Goal: Task Accomplishment & Management: Use online tool/utility

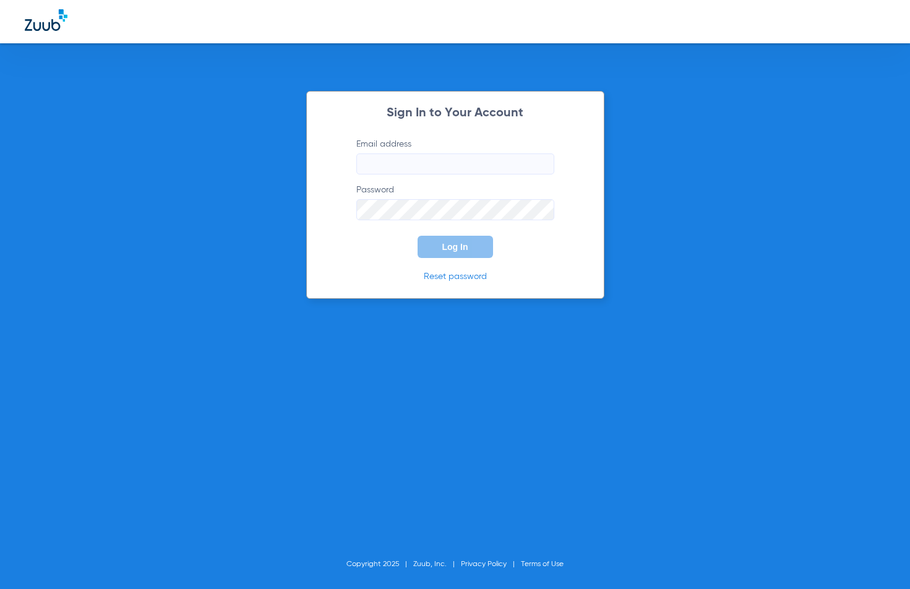
type input "[EMAIL_ADDRESS][DOMAIN_NAME]"
click at [460, 237] on button "Log In" at bounding box center [455, 247] width 75 height 22
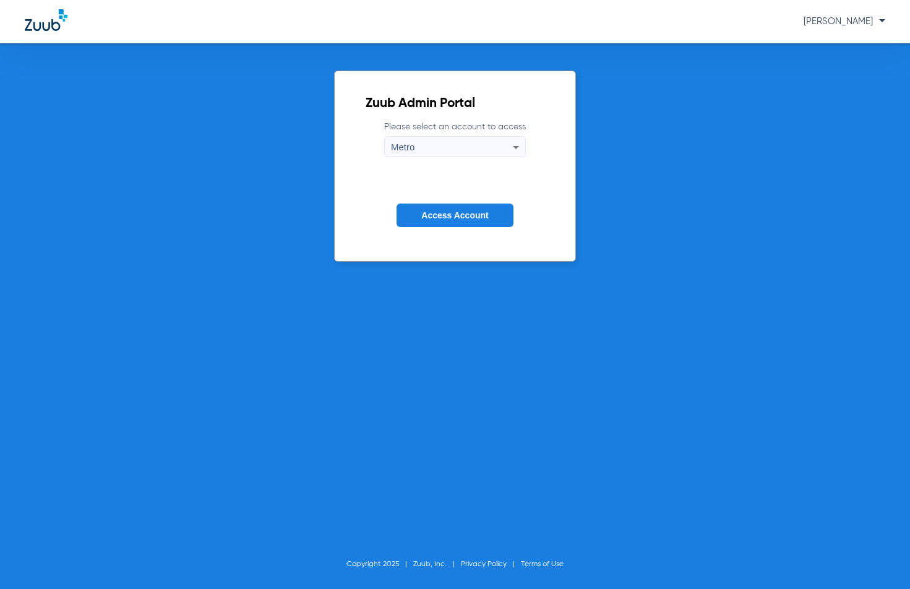
click at [462, 206] on button "Access Account" at bounding box center [455, 216] width 116 height 24
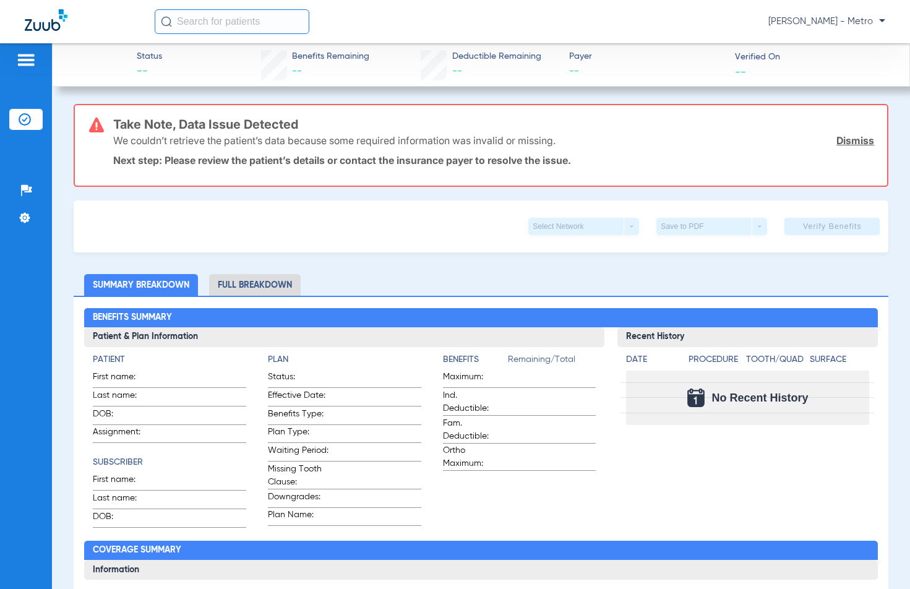
click at [15, 33] on div "[PERSON_NAME] - Metro" at bounding box center [455, 21] width 910 height 43
click at [18, 48] on div "Patients Insurance Verification Setup Help Center Settings" at bounding box center [26, 337] width 52 height 589
click at [19, 53] on img at bounding box center [26, 60] width 20 height 15
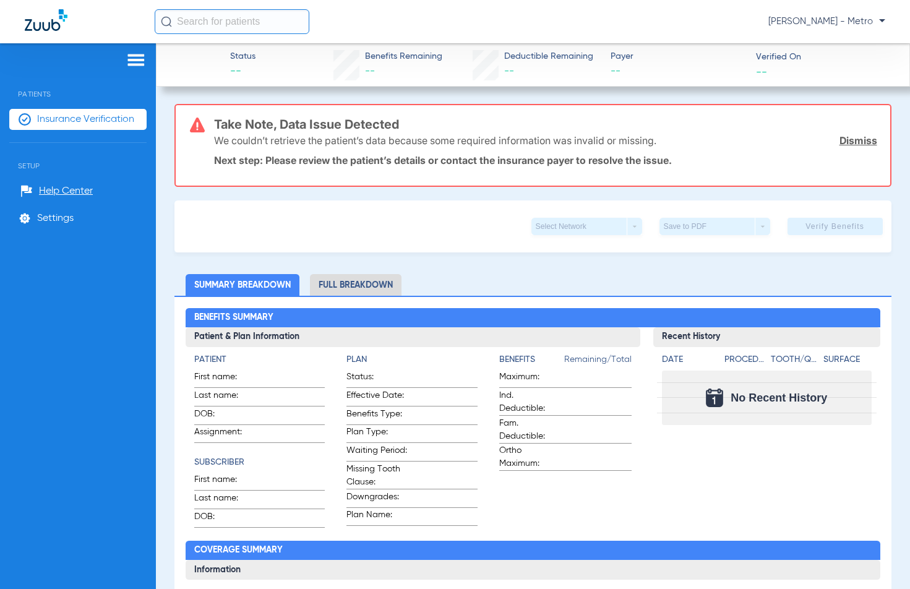
click at [114, 126] on li "Insurance Verification" at bounding box center [77, 119] width 137 height 21
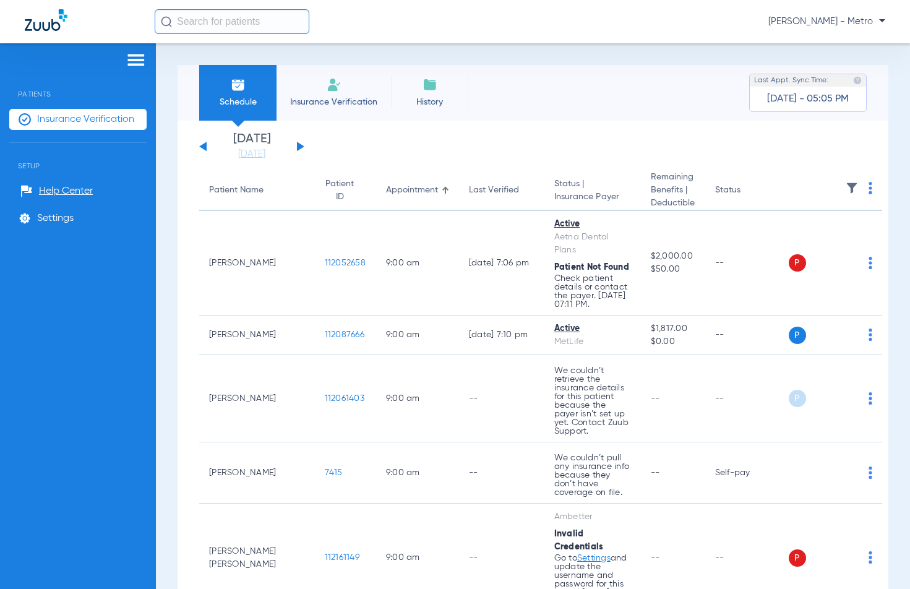
click at [334, 103] on span "Insurance Verification" at bounding box center [334, 102] width 96 height 12
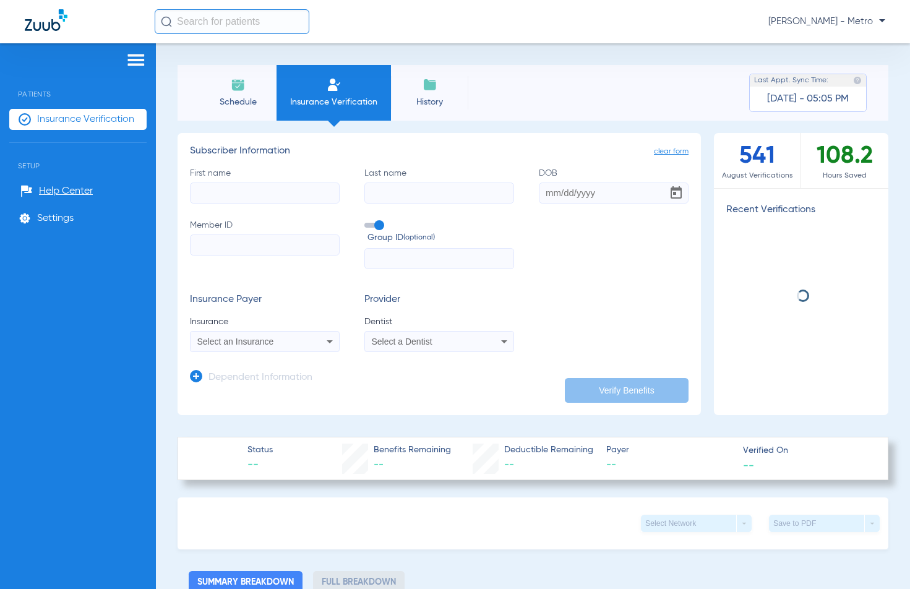
click at [278, 204] on div "First name Last name DOB Member ID Group ID (optional)" at bounding box center [439, 218] width 499 height 103
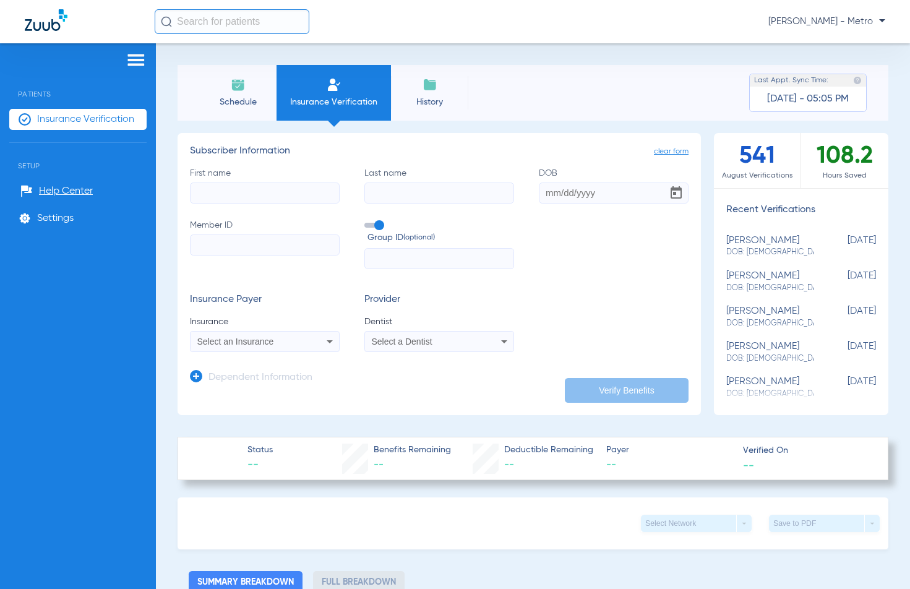
click at [278, 199] on input "First name" at bounding box center [265, 193] width 150 height 21
type input "[PERSON_NAME]"
click at [395, 196] on input "Last name" at bounding box center [439, 193] width 150 height 21
type input "[PERSON_NAME]"
click at [543, 197] on input "DOB" at bounding box center [614, 193] width 150 height 21
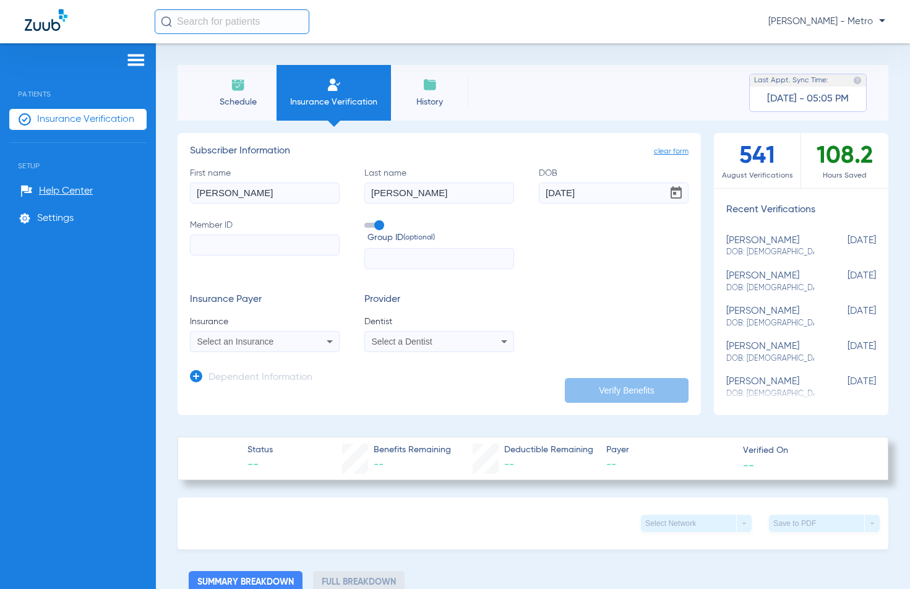
type input "[DATE]"
click at [900, 165] on div "Schedule Insurance Verification History Last Appt. Sync Time: [DATE] - 05:05 PM…" at bounding box center [533, 316] width 754 height 546
click at [299, 246] on input "Member ID" at bounding box center [265, 245] width 150 height 21
paste input "A51264311"
type input "A51264311"
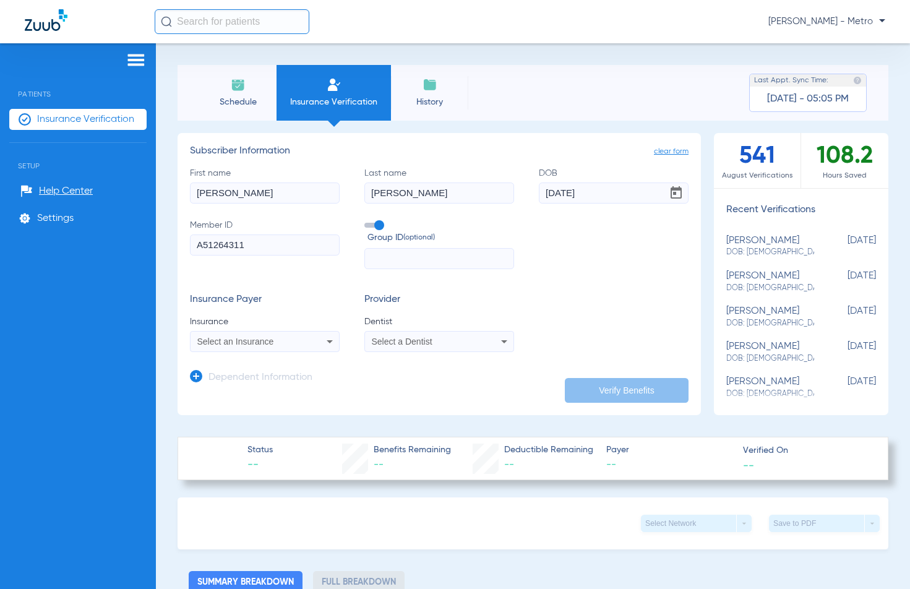
click at [270, 348] on div "Select an Insurance" at bounding box center [265, 341] width 148 height 15
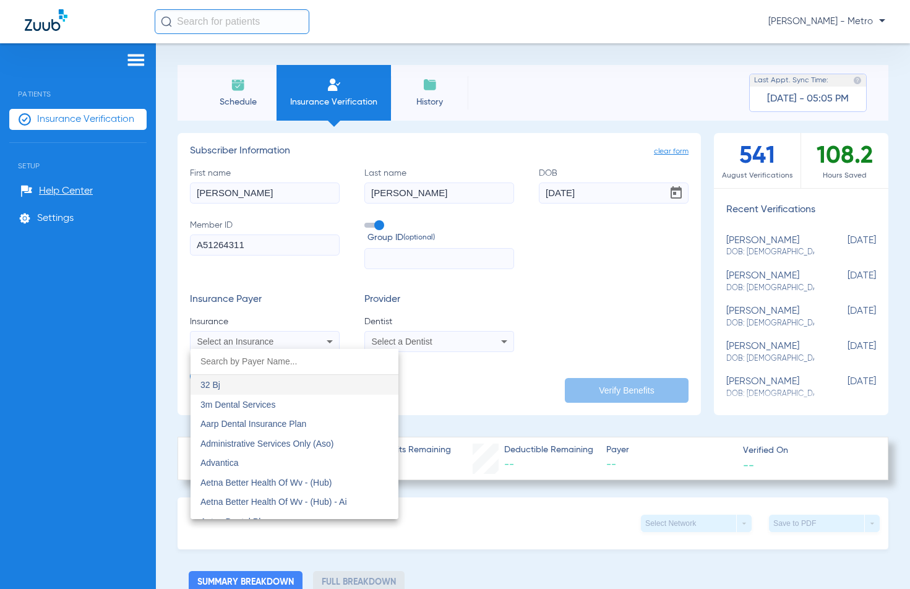
click at [895, 357] on div at bounding box center [455, 294] width 910 height 589
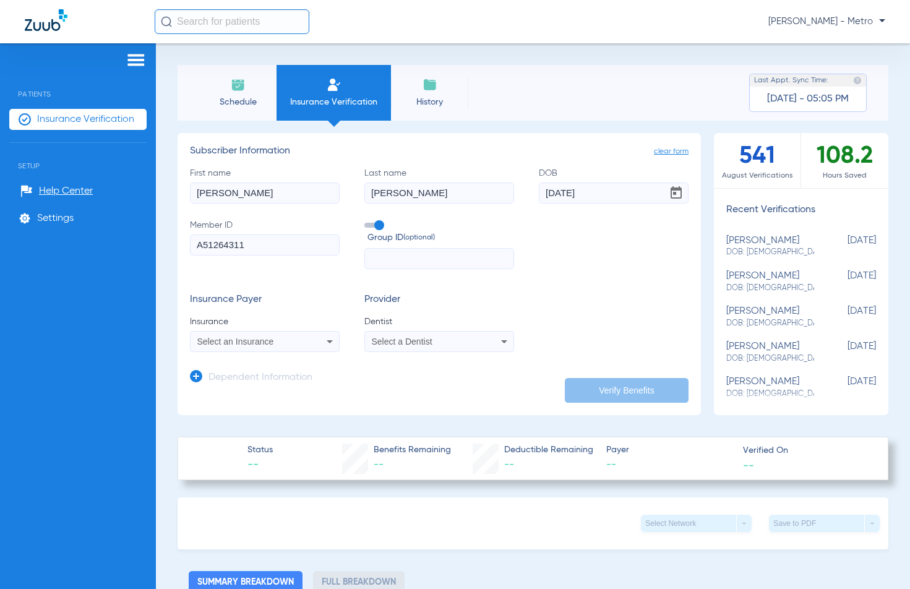
click at [277, 348] on div "Select an Insurance" at bounding box center [265, 341] width 148 height 15
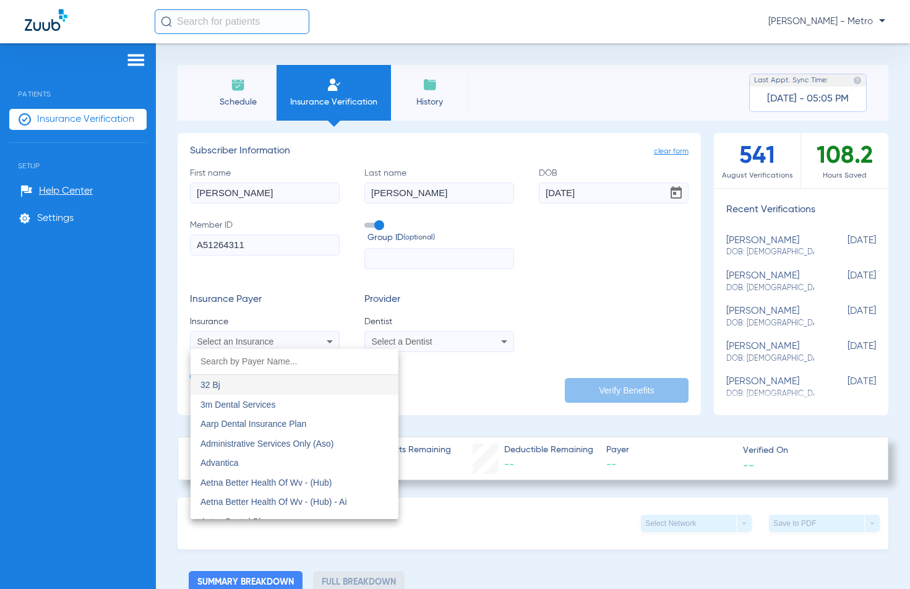
click at [273, 356] on input "dropdown search" at bounding box center [295, 361] width 208 height 25
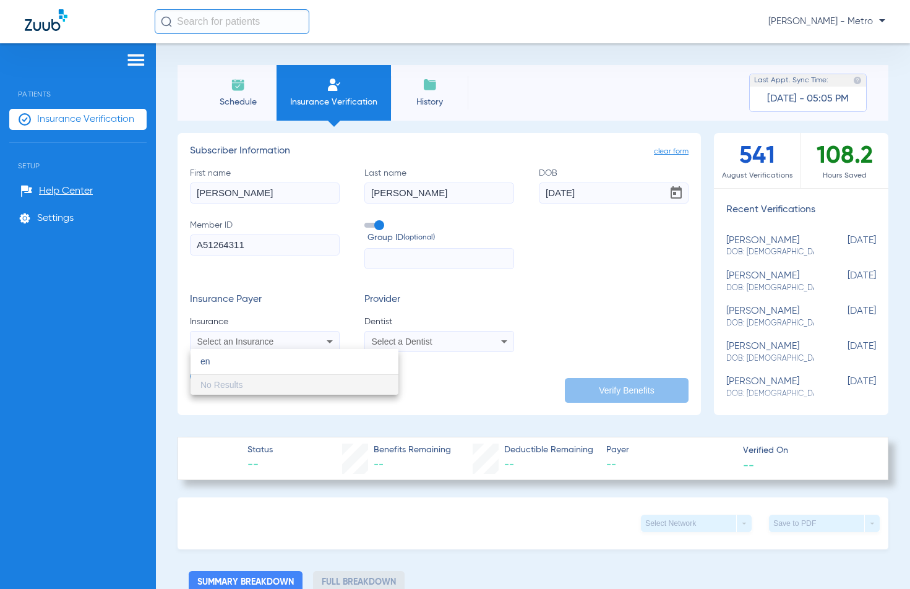
type input "e"
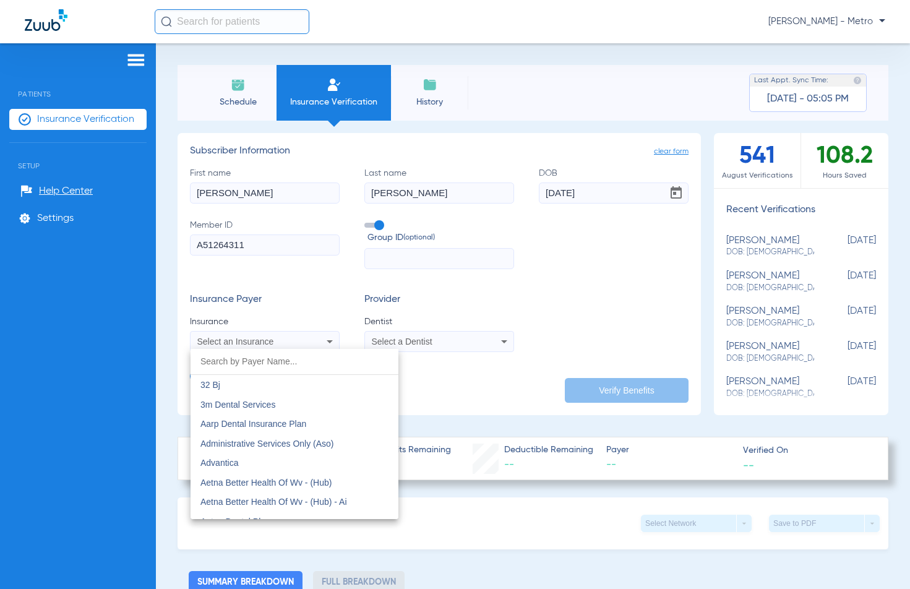
type input "e"
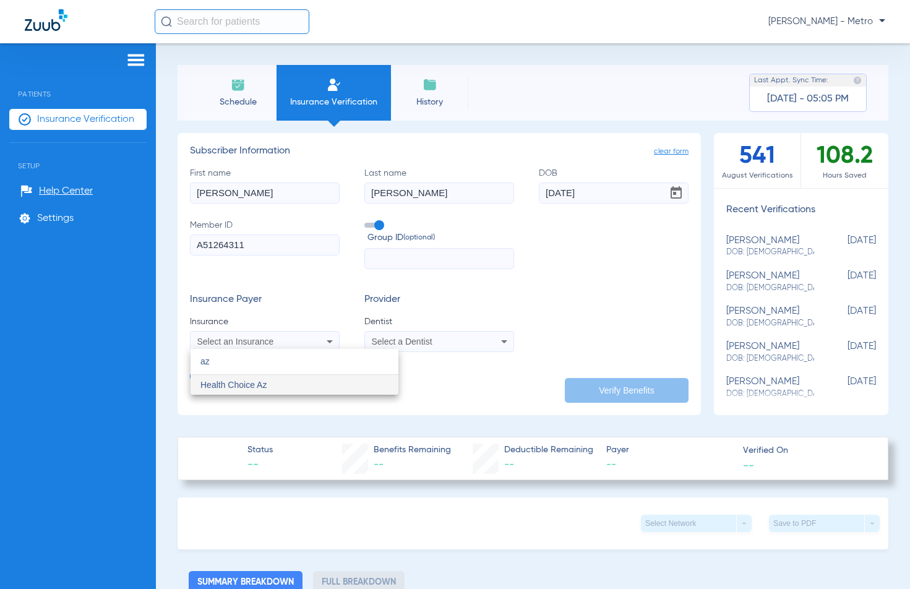
type input "a"
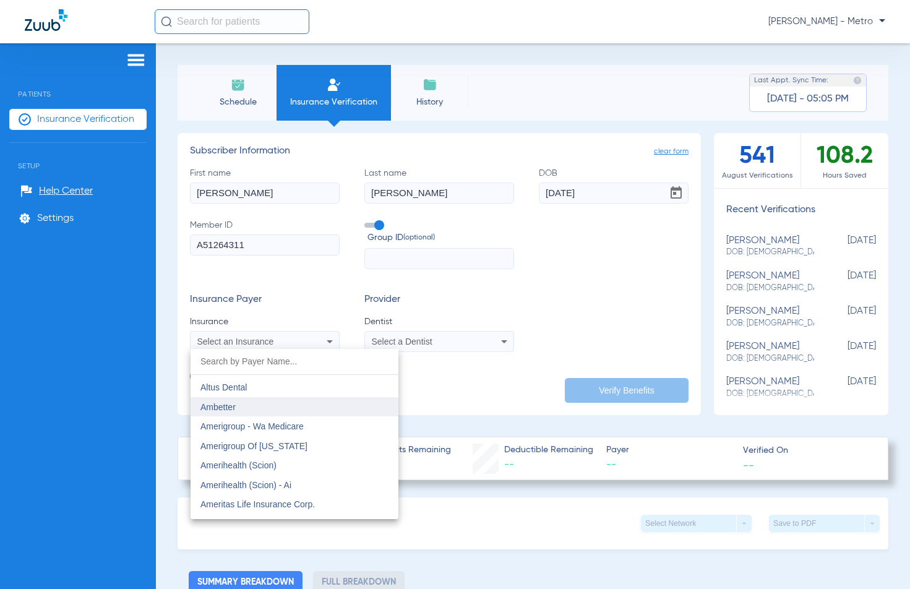
scroll to position [928, 0]
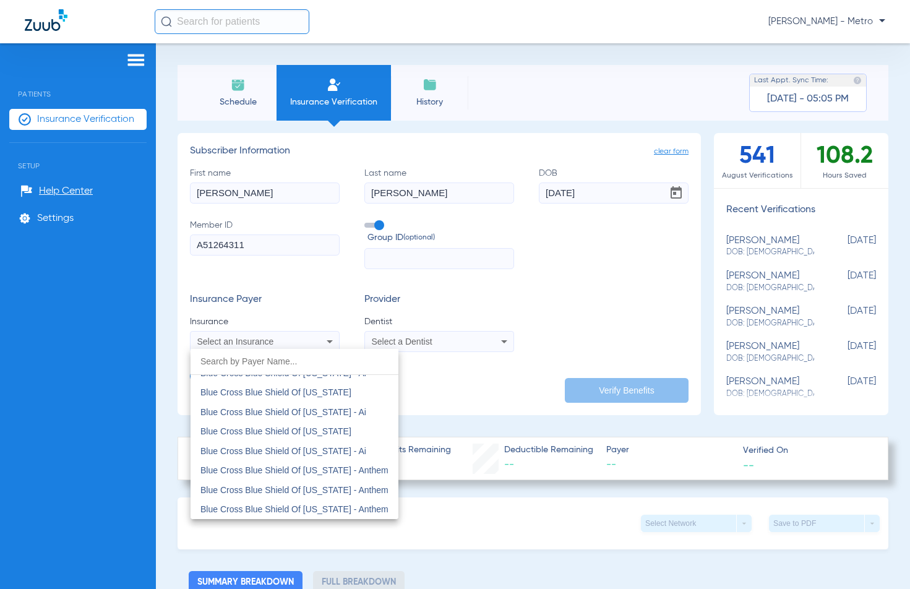
click at [278, 335] on div at bounding box center [455, 294] width 910 height 589
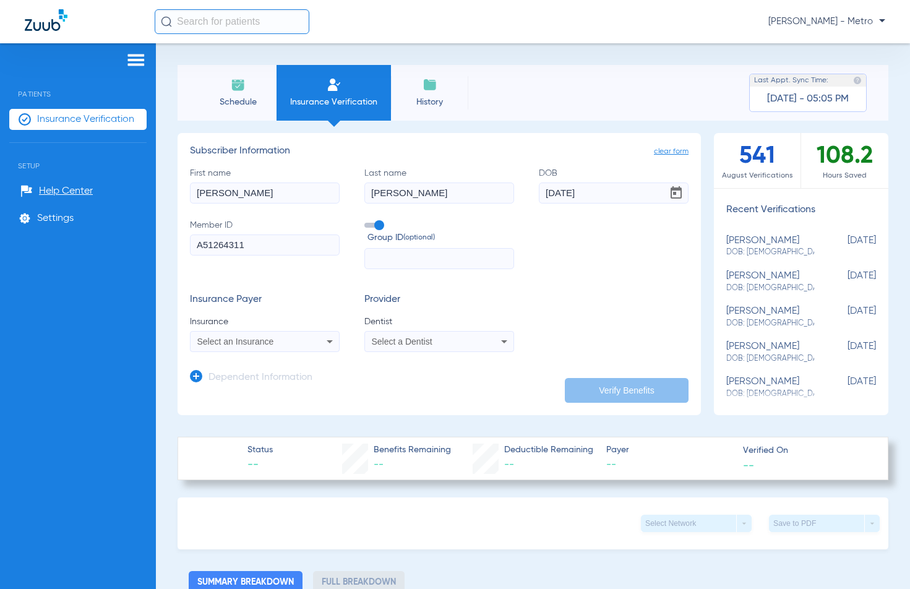
click at [278, 335] on div "Select an Insurance" at bounding box center [265, 341] width 148 height 15
type input "az"
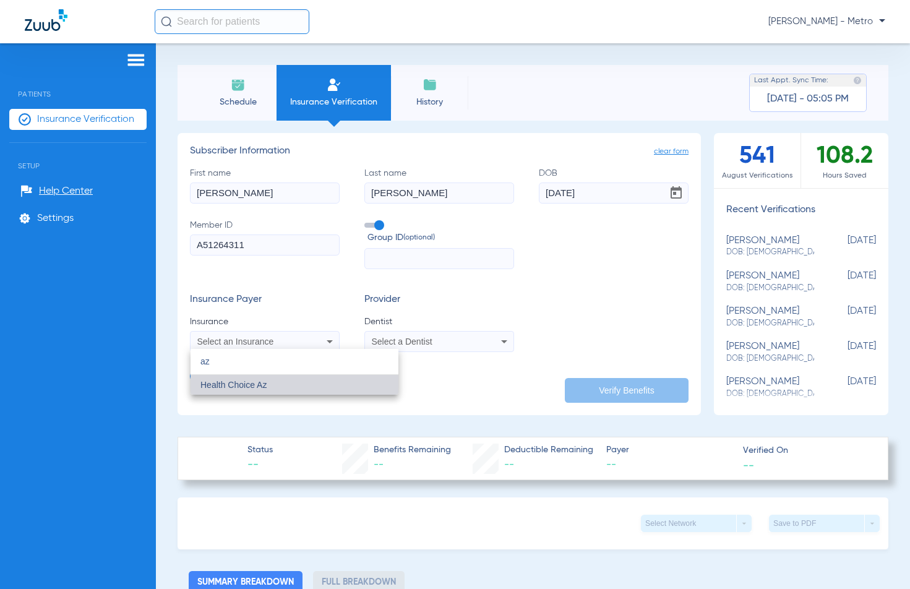
click at [268, 382] on mat-option "Health Choice Az" at bounding box center [295, 385] width 208 height 20
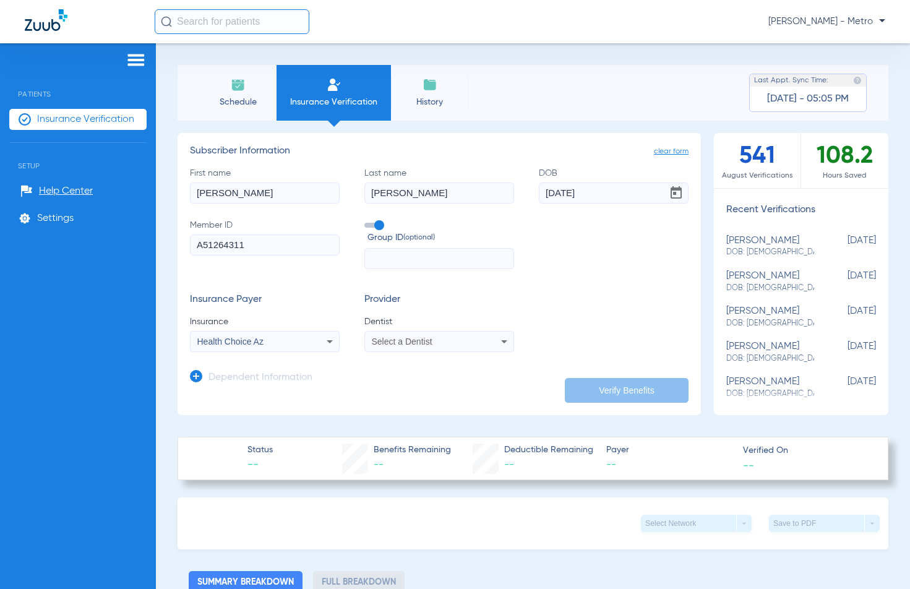
click at [426, 345] on span "Select a Dentist" at bounding box center [402, 342] width 61 height 10
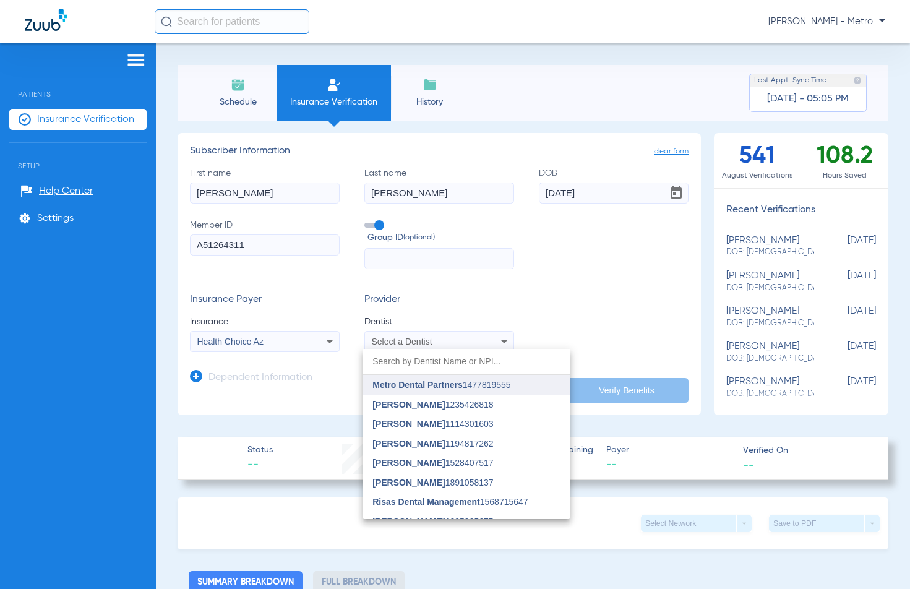
click at [469, 387] on span "Metro Dental Partners 1477819555" at bounding box center [441, 385] width 138 height 9
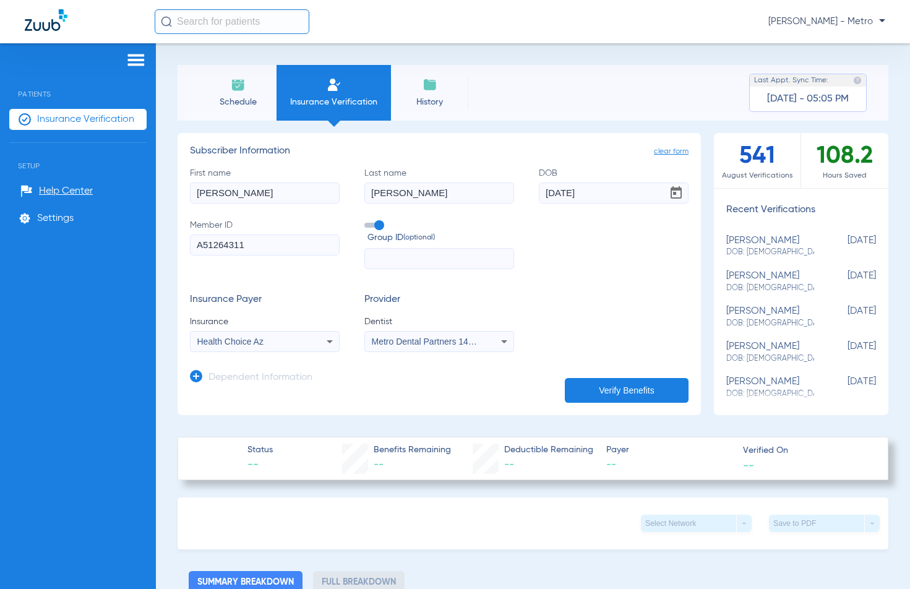
click at [607, 391] on button "Verify Benefits" at bounding box center [627, 390] width 124 height 25
